Goal: Task Accomplishment & Management: Complete application form

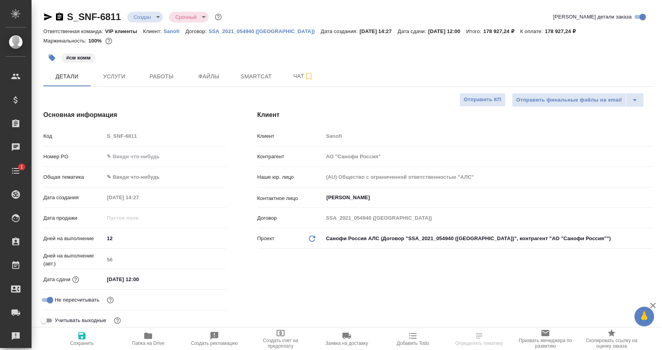
select select "RU"
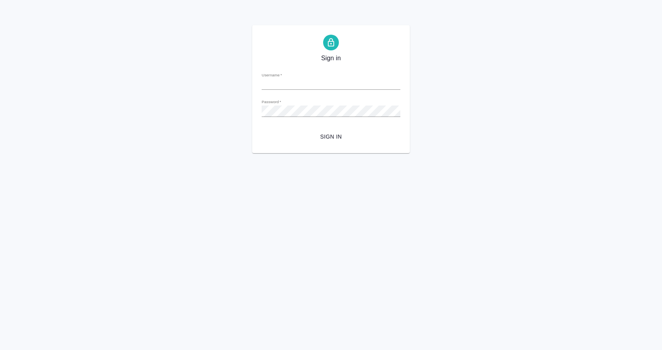
type input "y.gostev@awatera.com"
click at [334, 136] on span "Sign in" at bounding box center [331, 137] width 126 height 10
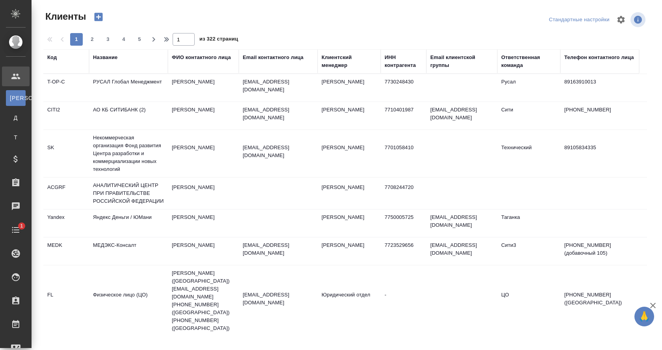
select select "RU"
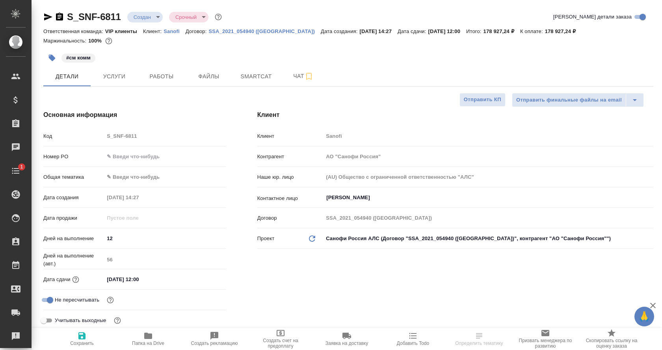
select select "RU"
click at [151, 337] on icon "button" at bounding box center [148, 336] width 8 height 6
select select "RU"
type textarea "x"
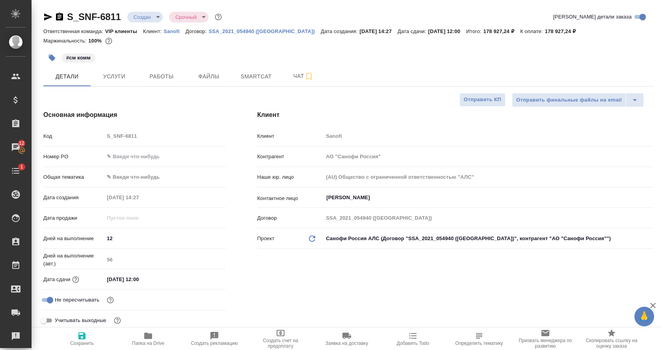
type textarea "x"
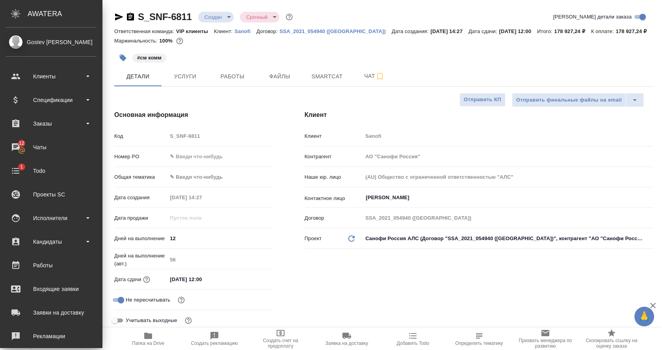
type textarea "x"
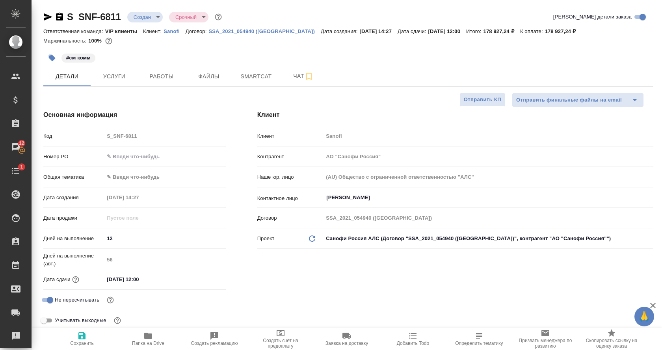
drag, startPoint x: 58, startPoint y: 16, endPoint x: 62, endPoint y: 23, distance: 7.8
click at [58, 16] on icon "button" at bounding box center [59, 17] width 7 height 8
type textarea "x"
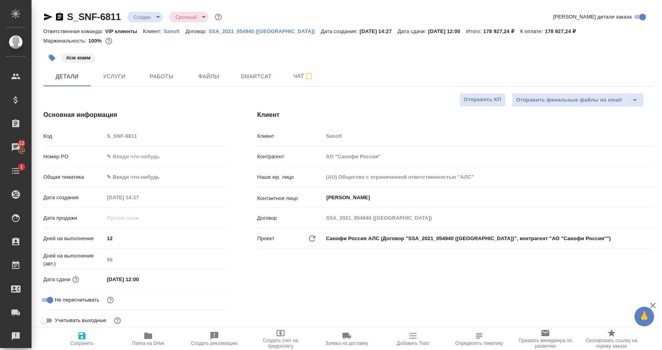
type textarea "x"
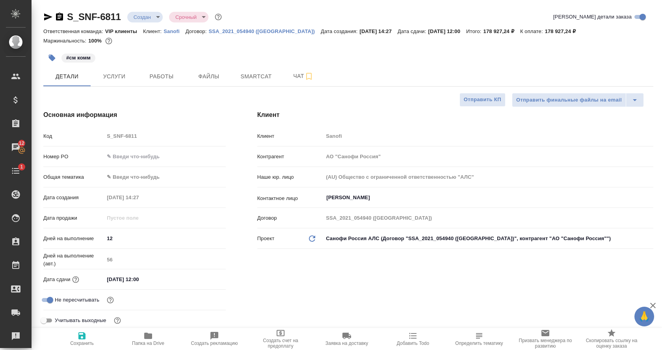
type textarea "x"
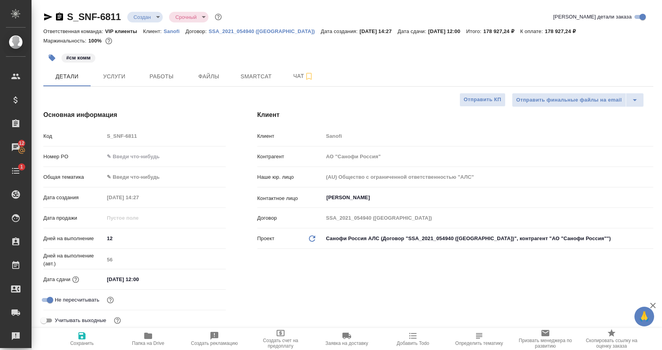
type textarea "x"
